Goal: Task Accomplishment & Management: Complete application form

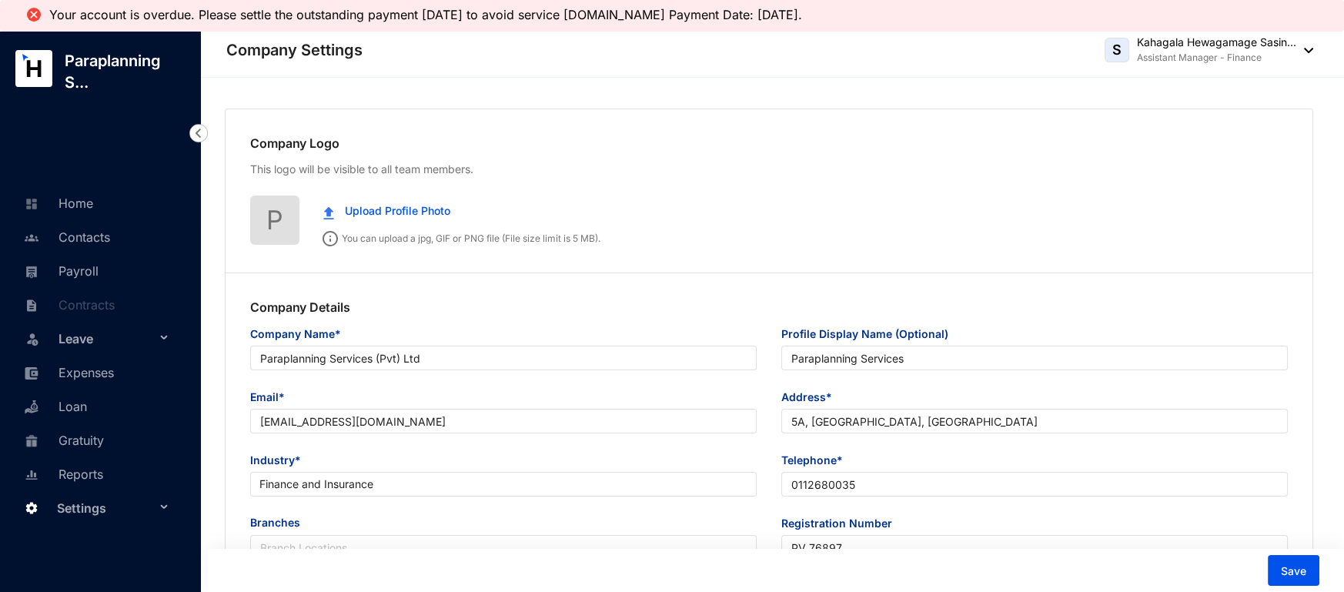
click at [76, 266] on link "Payroll" at bounding box center [59, 270] width 79 height 15
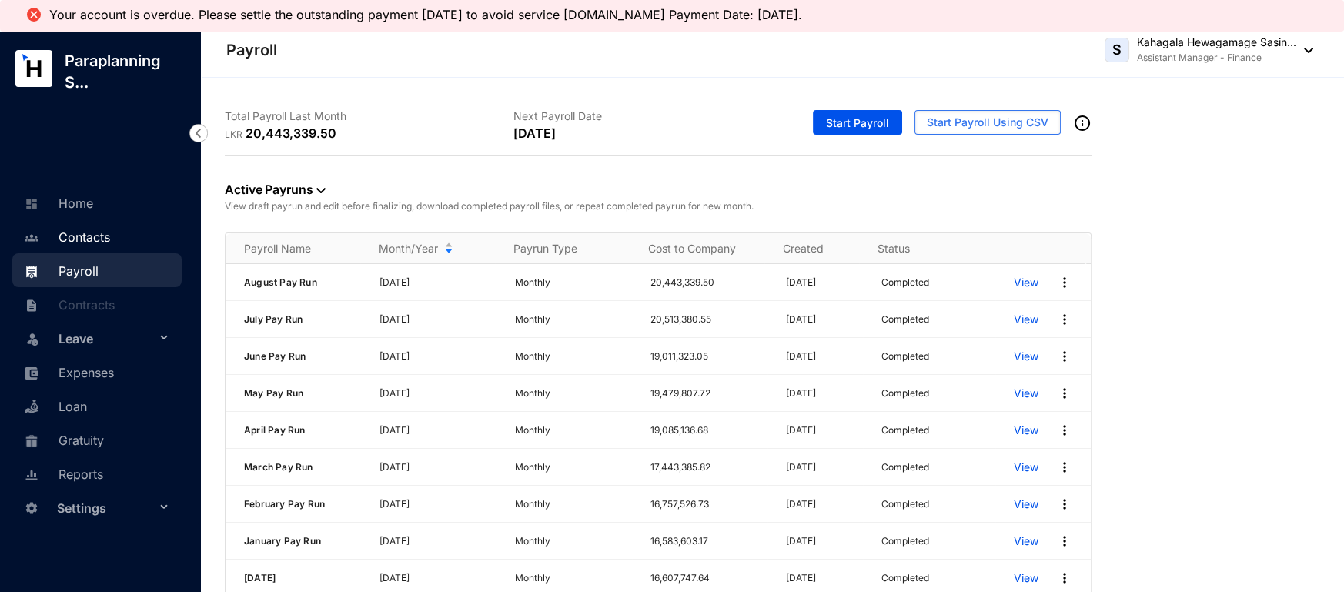
click at [79, 229] on link "Contacts" at bounding box center [65, 236] width 90 height 15
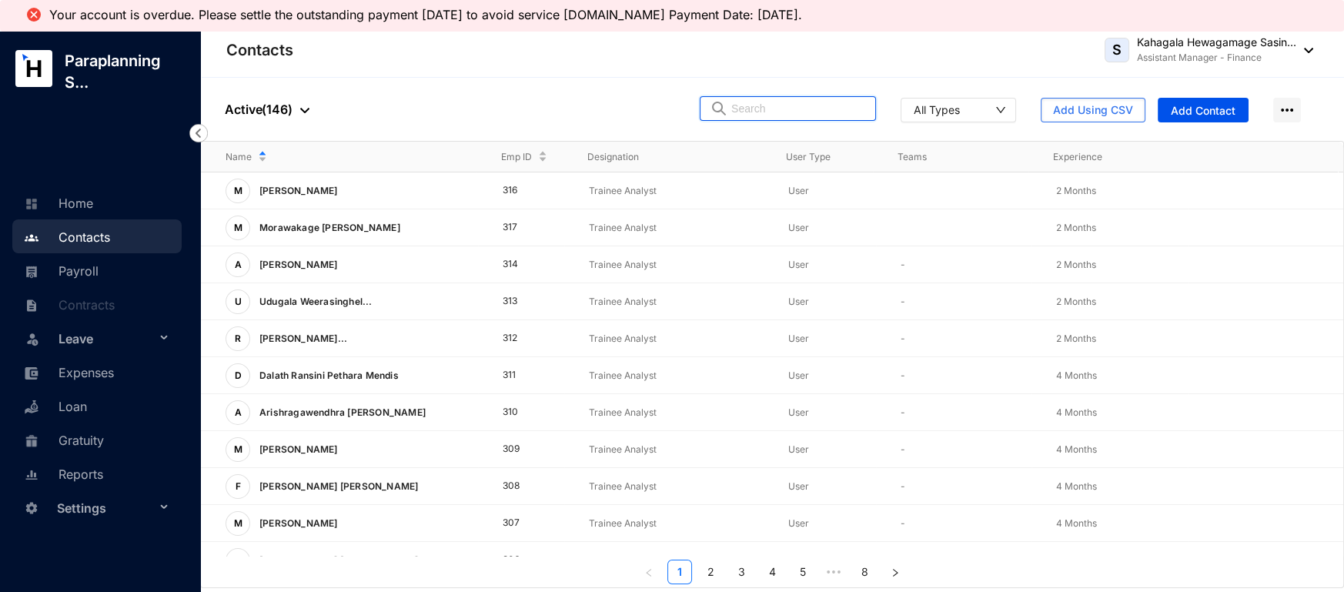
click at [782, 111] on input "text" at bounding box center [798, 108] width 135 height 23
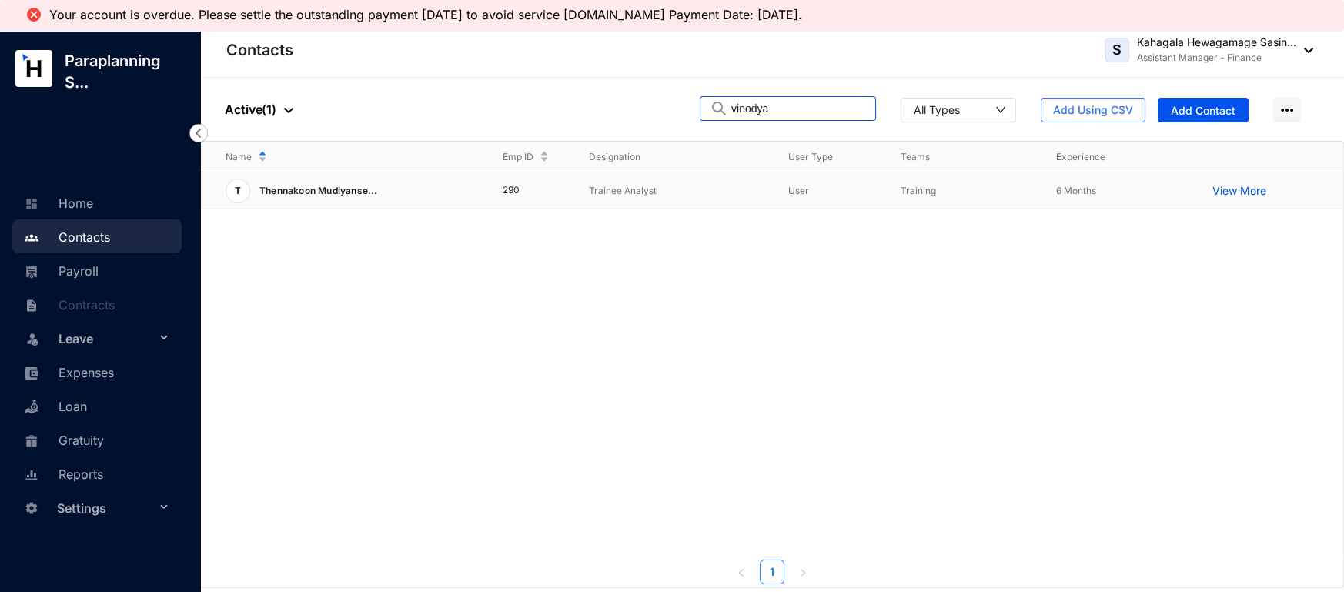
type input "vinodya"
click at [363, 191] on span "Thennakoon Mudiyanse..." at bounding box center [318, 191] width 119 height 12
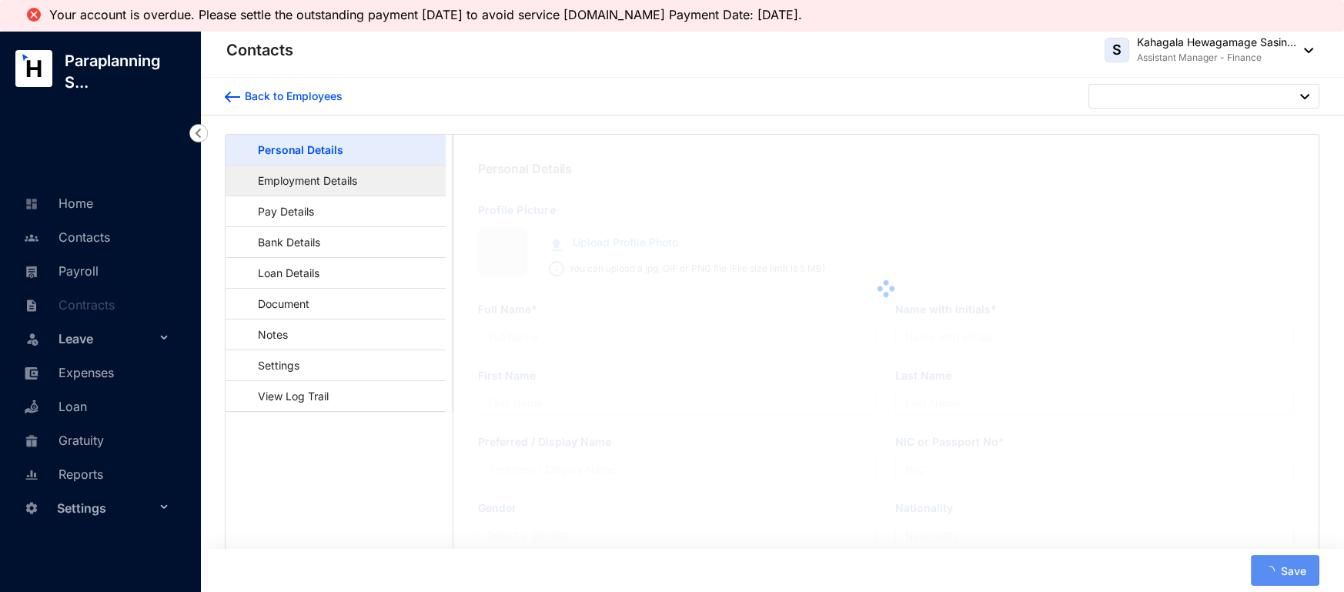
type input "Thennakoon Mudiyanselage Vinodya Nethma Thennakoon"
type input "T. M. V. N. [GEOGRAPHIC_DATA]"
type input "Thennakoon"
type input "Vinodya"
type input "200076404294"
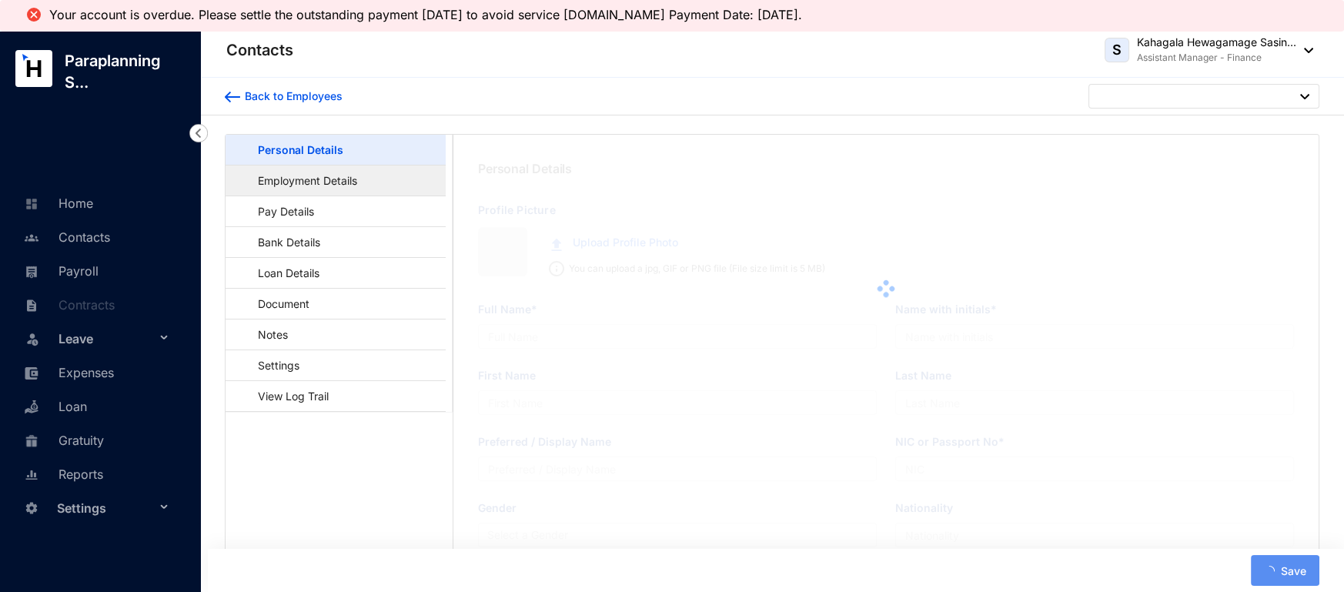
type input "768873730"
type input "[STREET_ADDRESS]"
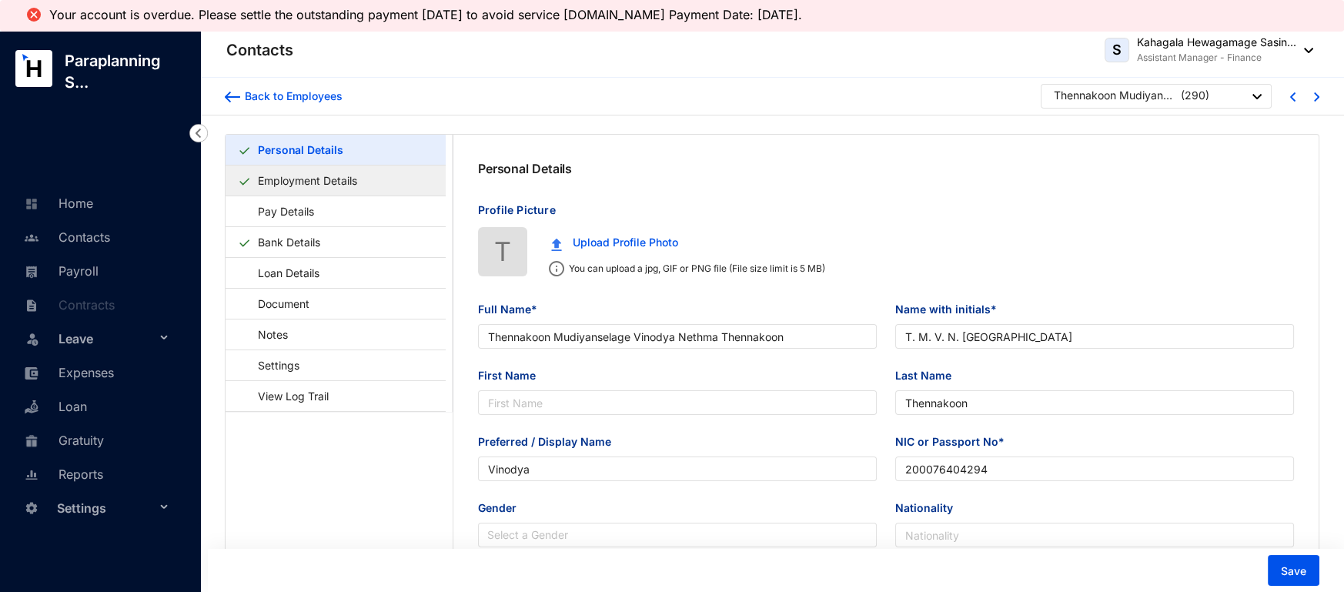
type input "[DATE]"
click at [309, 182] on link "Employment Details" at bounding box center [308, 181] width 112 height 32
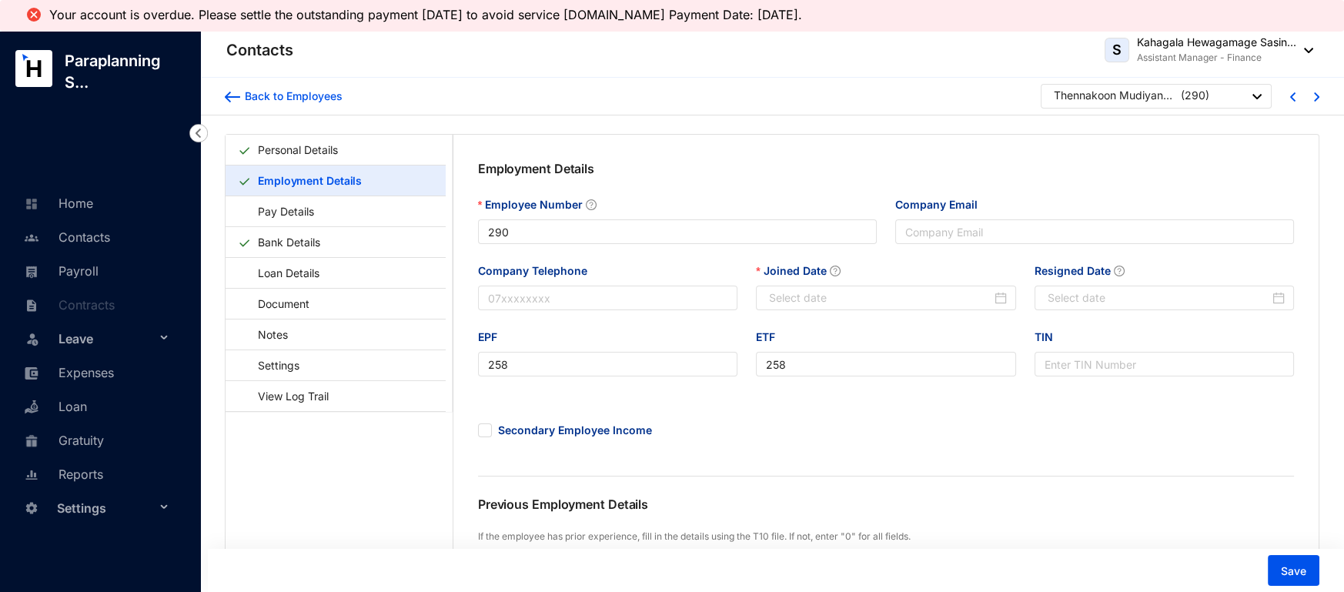
type input "[DATE]"
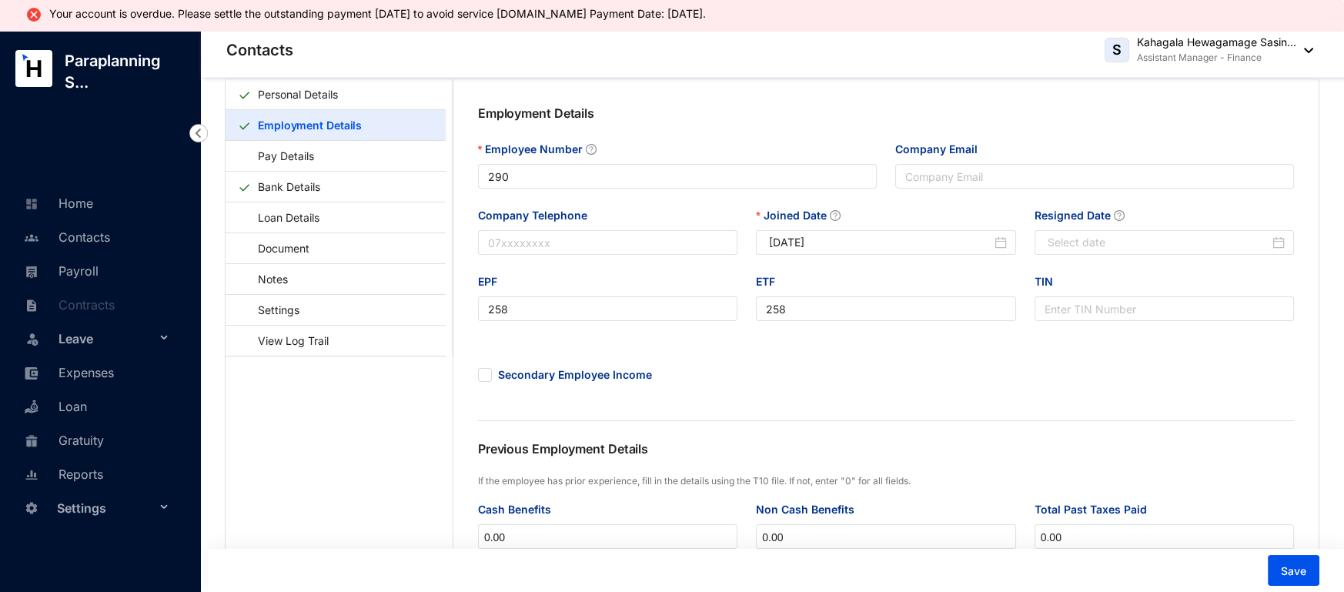
scroll to position [52, 0]
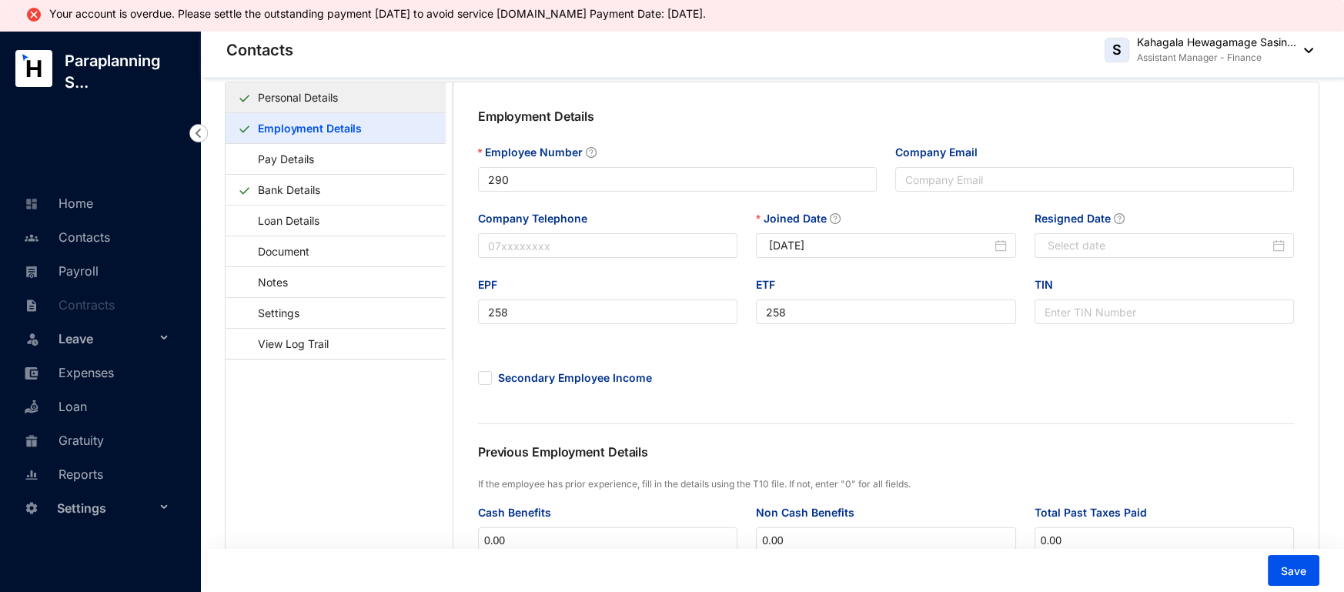
click at [303, 95] on link "Personal Details" at bounding box center [298, 98] width 92 height 32
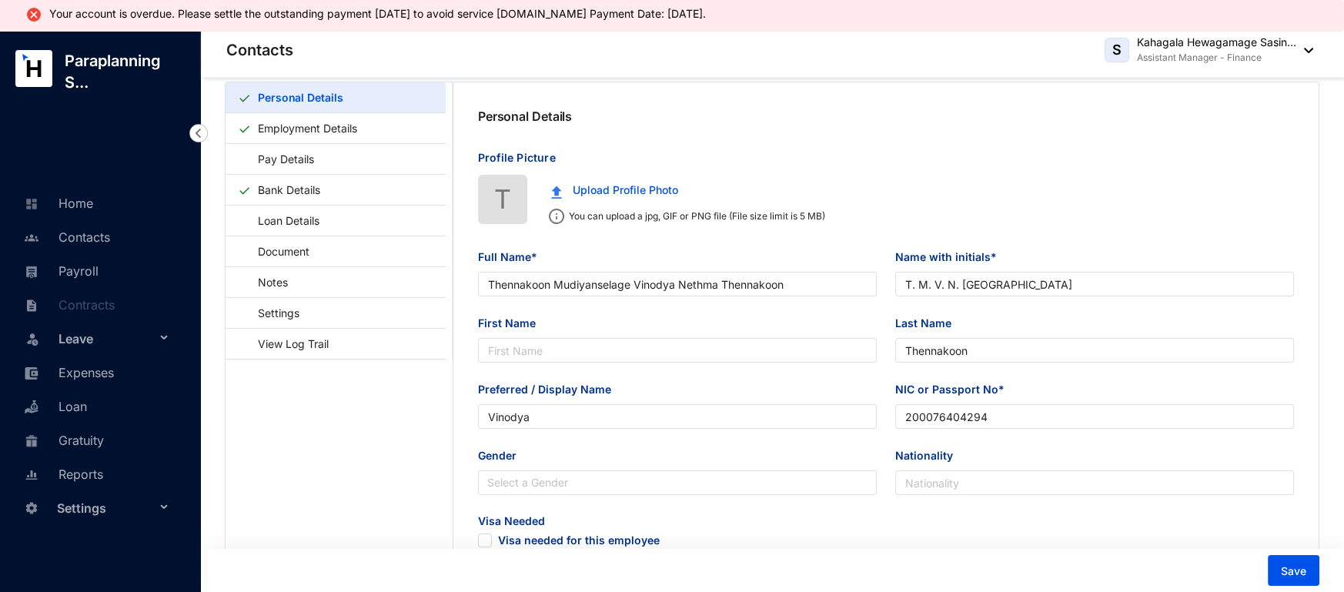
type input "[DATE]"
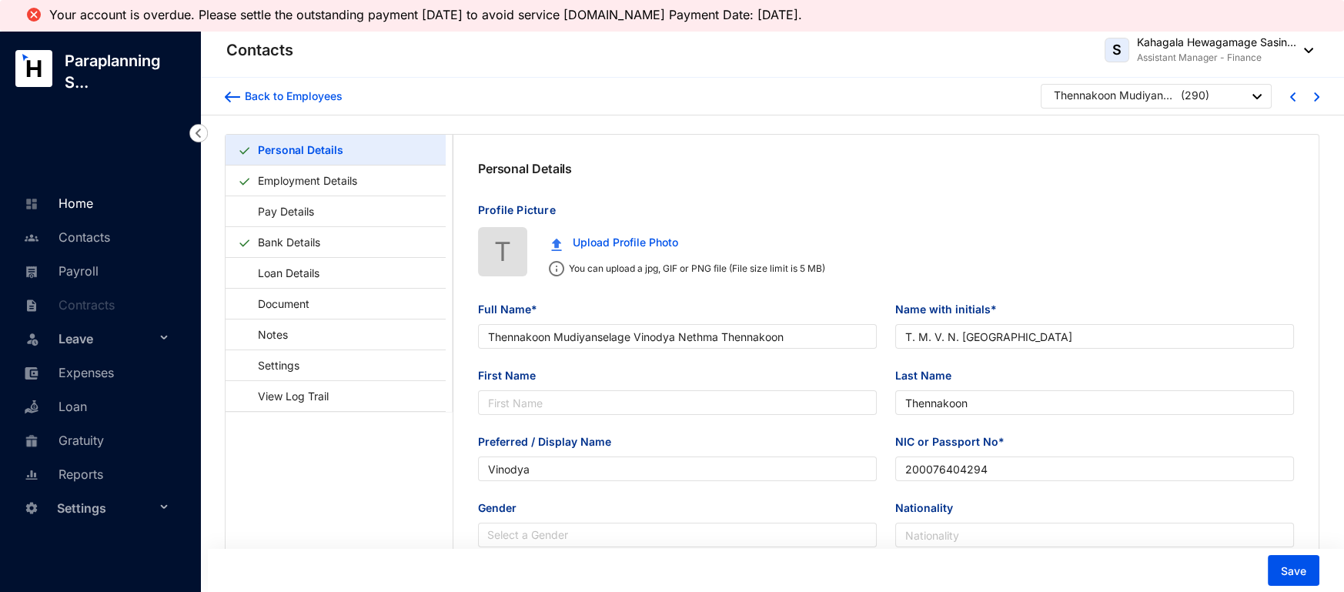
click at [56, 206] on link "Home" at bounding box center [56, 203] width 73 height 15
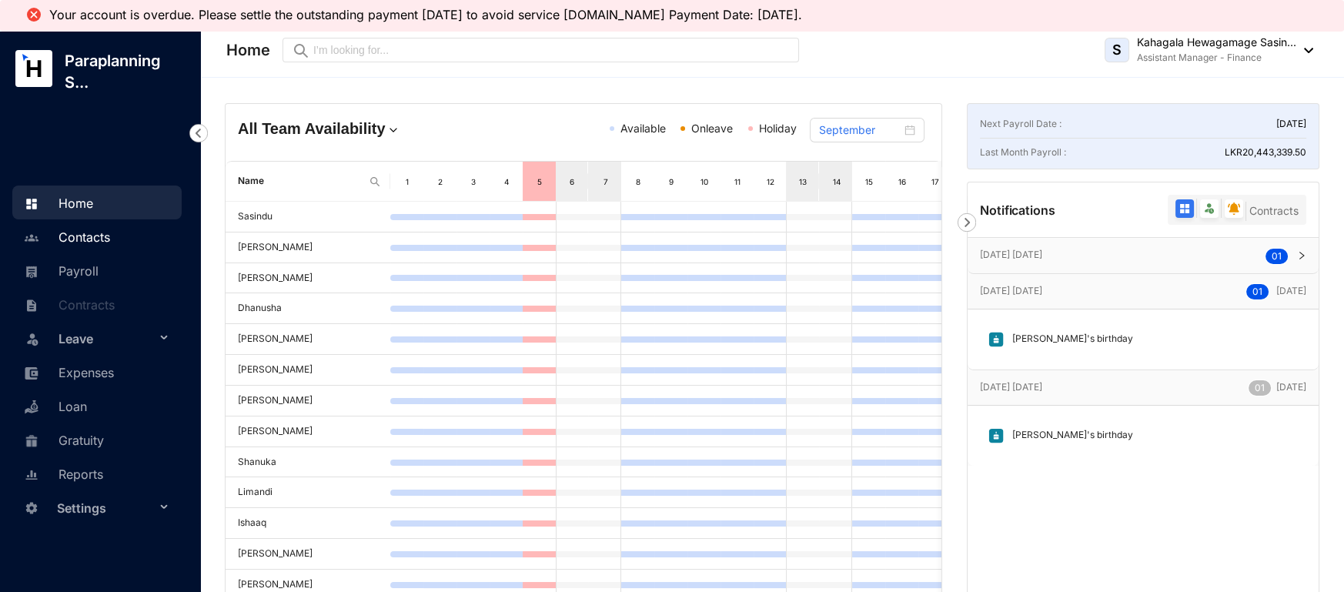
click at [74, 244] on link "Contacts" at bounding box center [65, 236] width 90 height 15
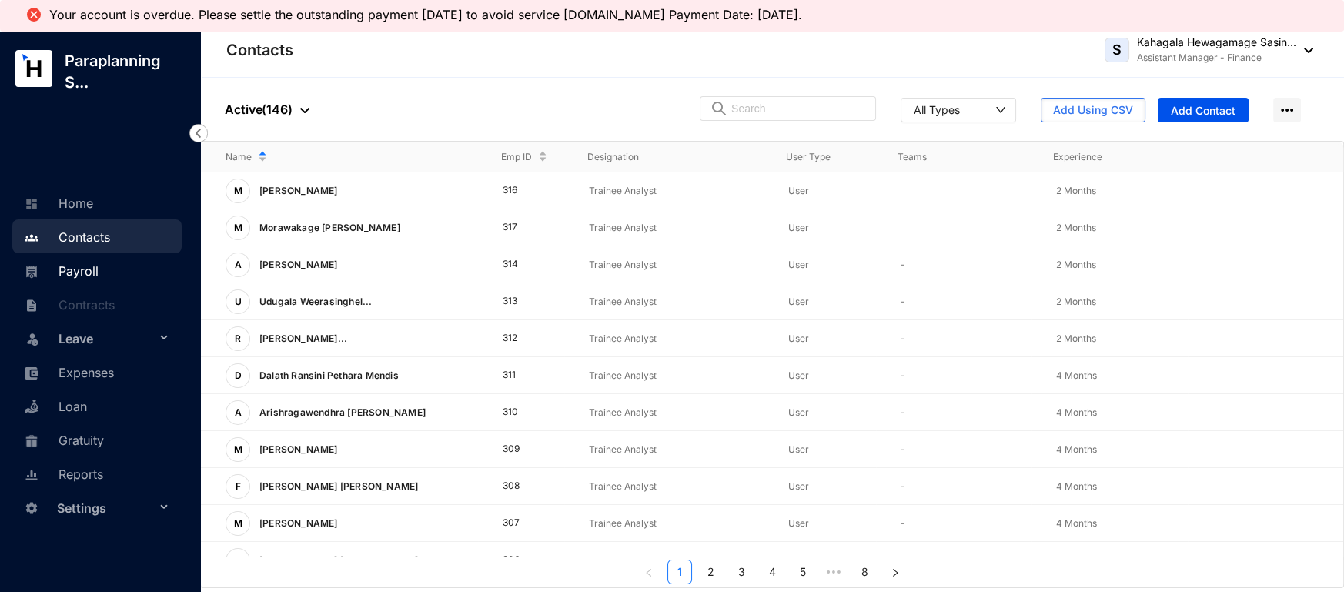
click at [85, 269] on link "Payroll" at bounding box center [59, 270] width 79 height 15
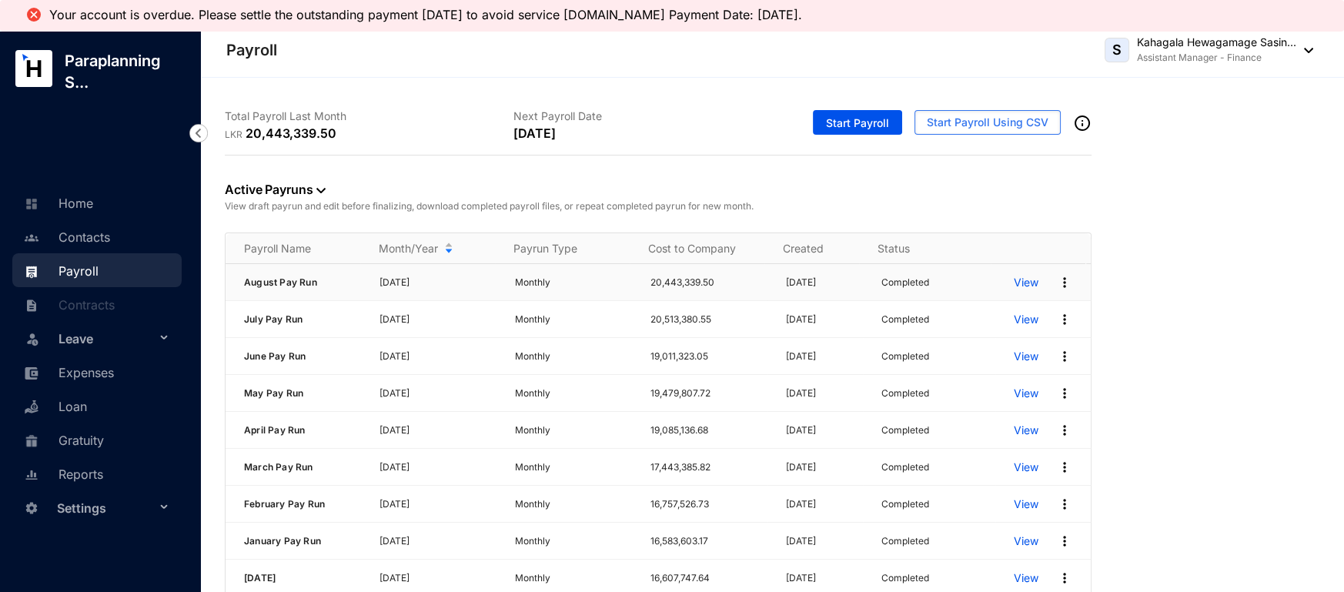
click at [1014, 283] on p "View" at bounding box center [1026, 282] width 25 height 15
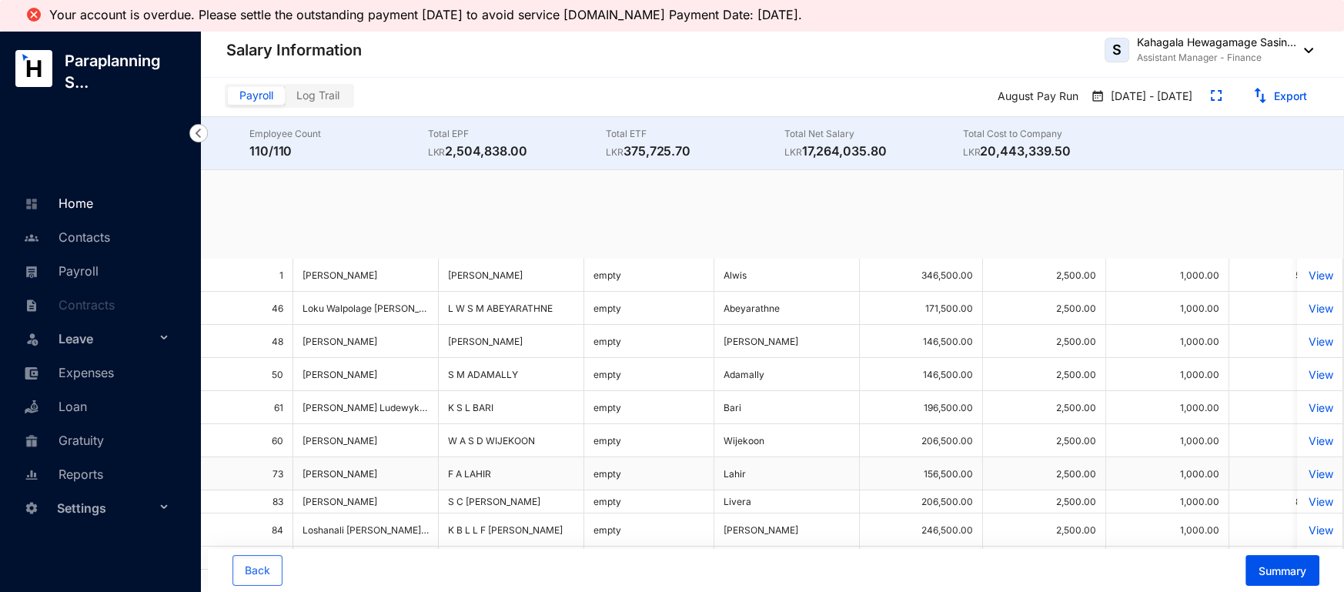
click at [55, 196] on link "Home" at bounding box center [56, 203] width 73 height 15
